Goal: Find specific page/section: Find specific page/section

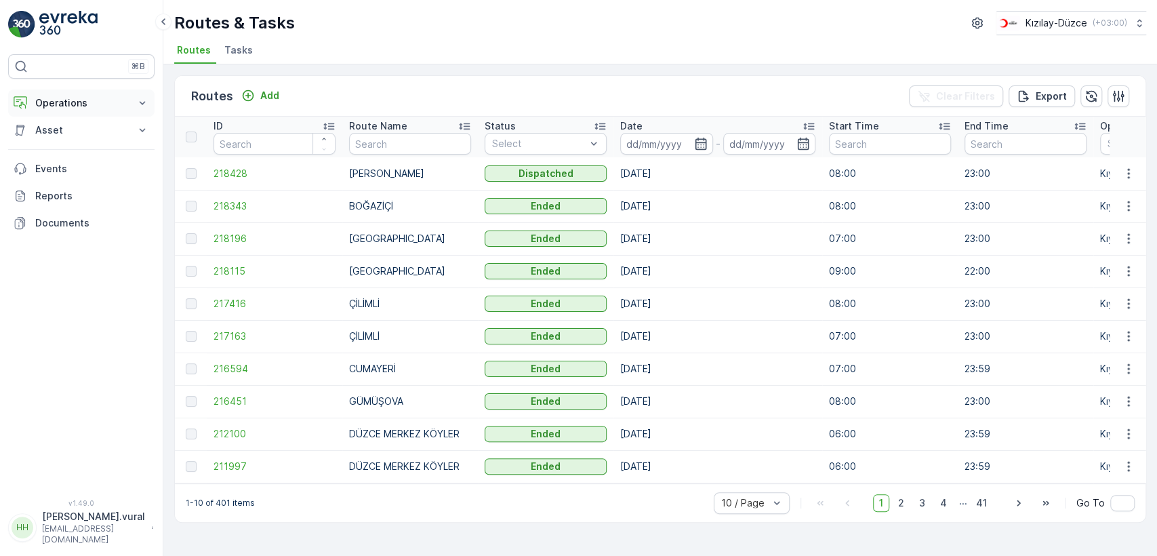
click at [109, 107] on p "Operations" at bounding box center [81, 103] width 92 height 14
click at [102, 180] on link "Cockpit" at bounding box center [91, 183] width 125 height 19
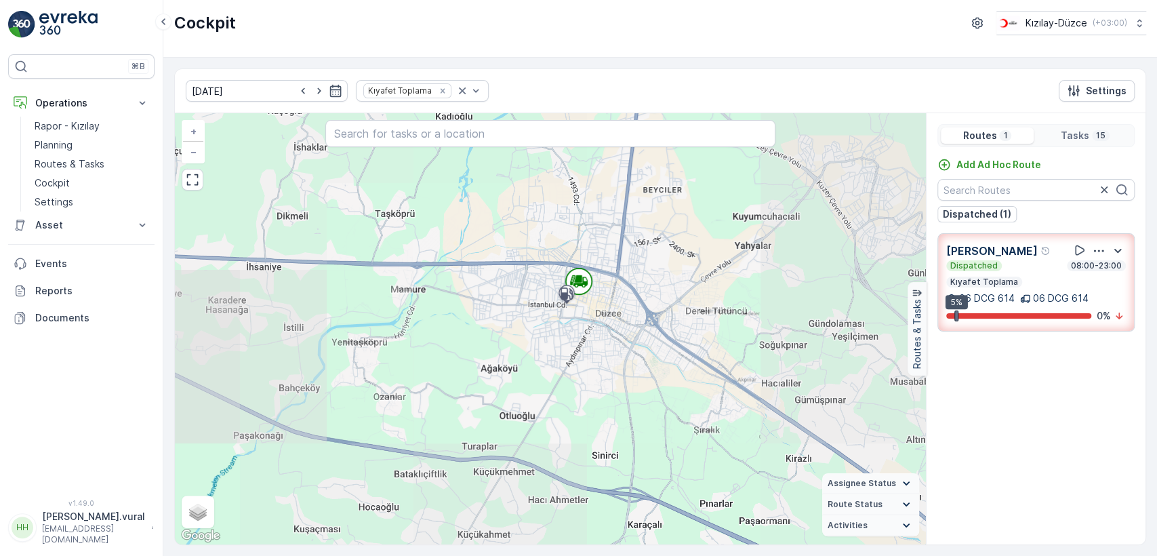
drag, startPoint x: 437, startPoint y: 347, endPoint x: 496, endPoint y: 335, distance: 60.9
click at [492, 338] on div "3 2 2 5 + − Satellite Roadmap Terrain Hybrid Leaflet Keyboard shortcuts Map Dat…" at bounding box center [550, 328] width 751 height 431
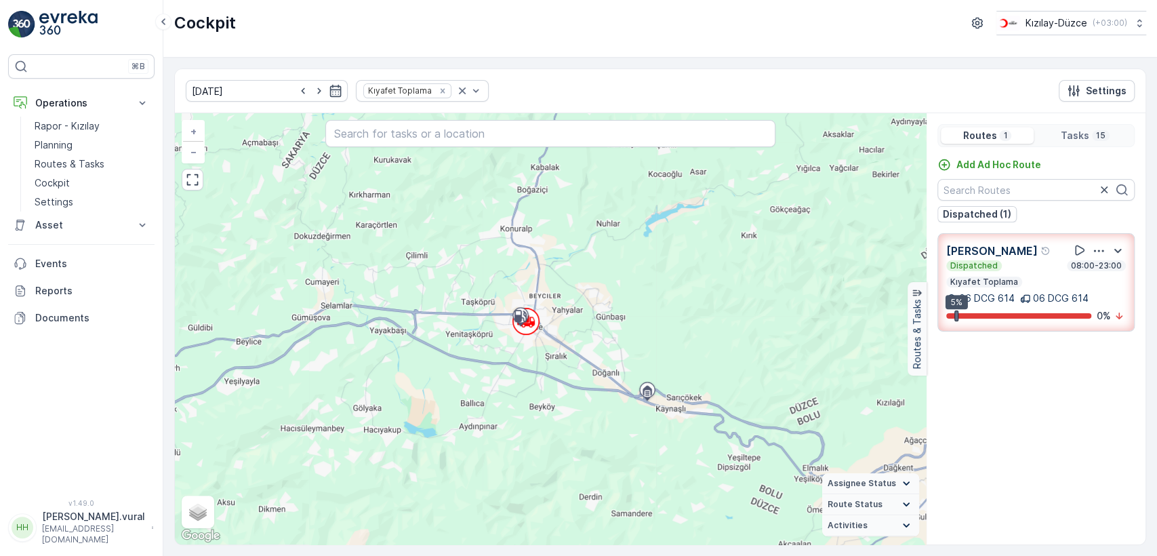
click at [60, 539] on p "hasan.vural@kizilay.com.tr" at bounding box center [93, 534] width 103 height 22
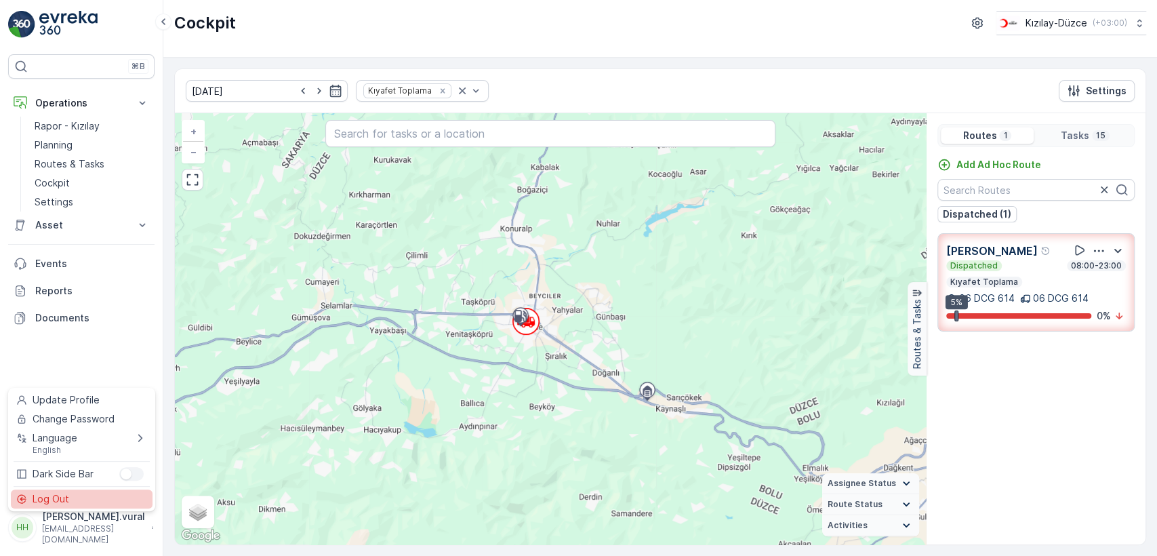
click at [66, 495] on span "Log Out" at bounding box center [51, 499] width 37 height 14
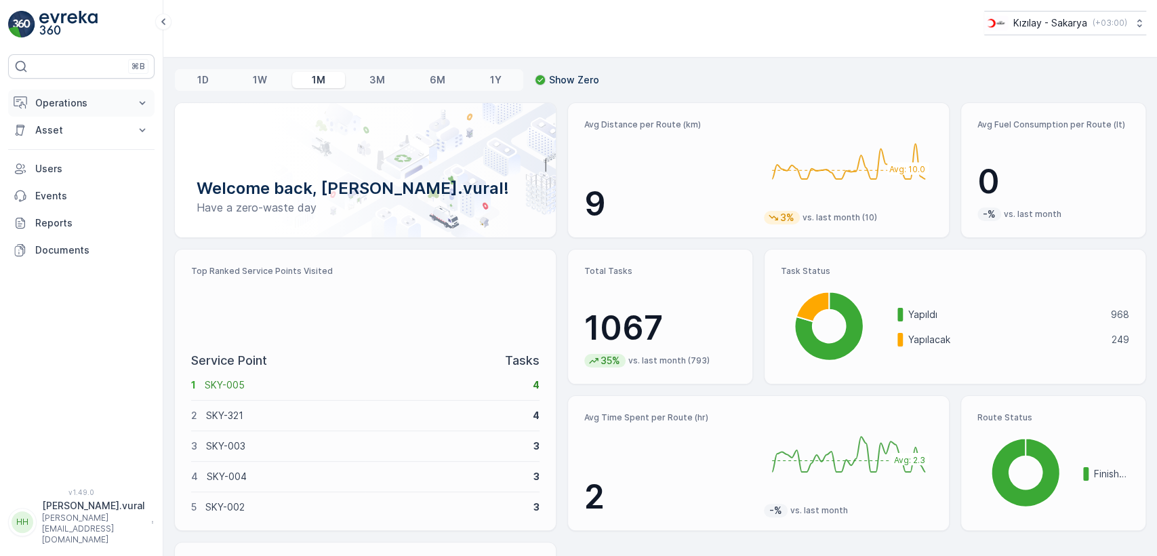
click at [100, 102] on p "Operations" at bounding box center [81, 103] width 92 height 14
click at [103, 125] on link "Rapor - Kızılay" at bounding box center [91, 126] width 125 height 19
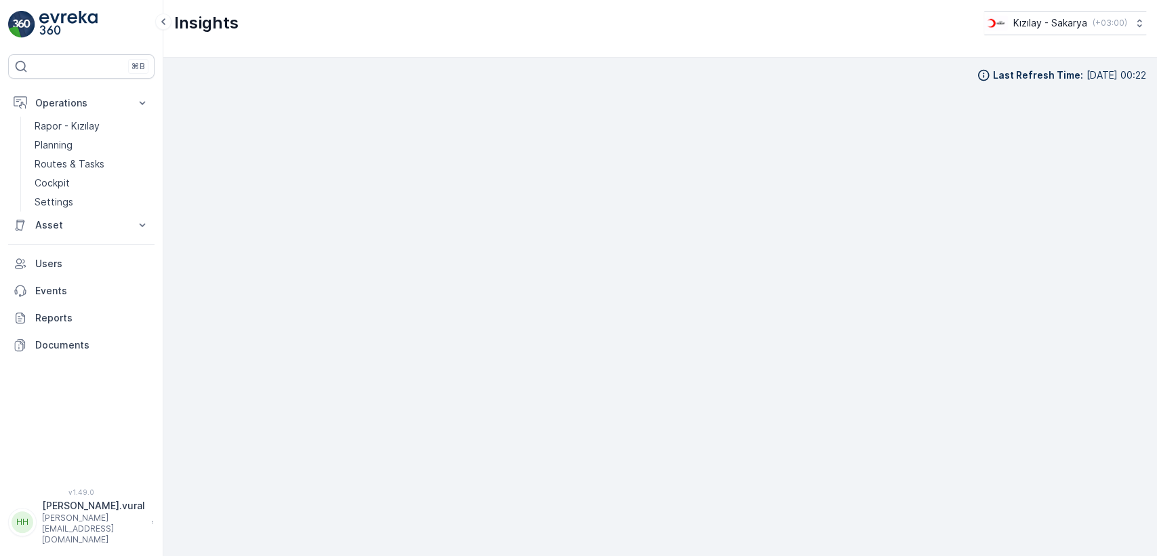
scroll to position [13, 0]
